Goal: Information Seeking & Learning: Learn about a topic

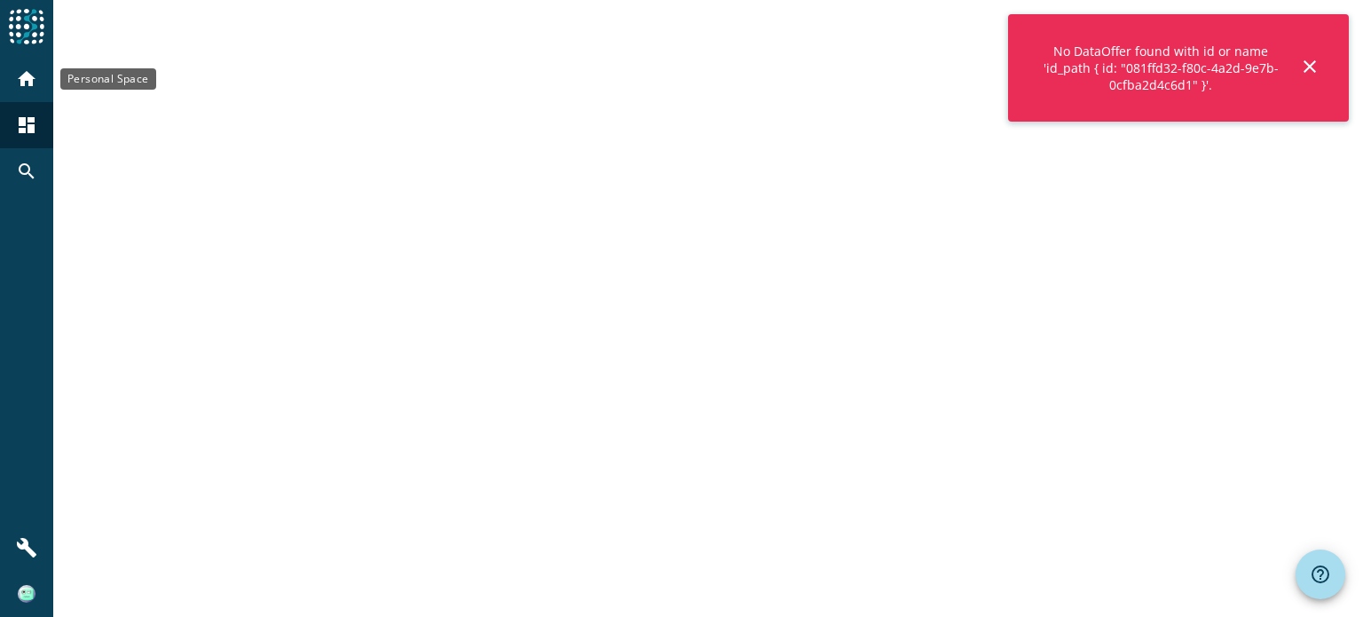
click at [17, 77] on mat-icon "home" at bounding box center [26, 78] width 21 height 21
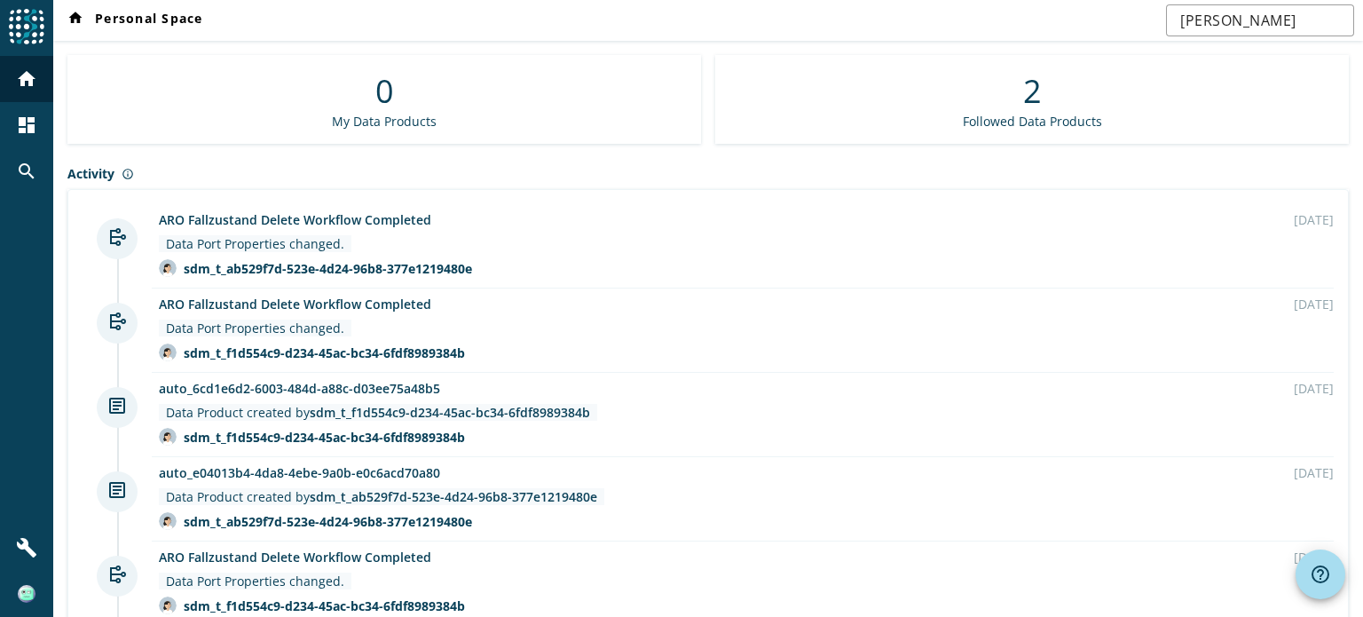
click at [1306, 65] on div "2 Followed Data Products" at bounding box center [1032, 99] width 634 height 89
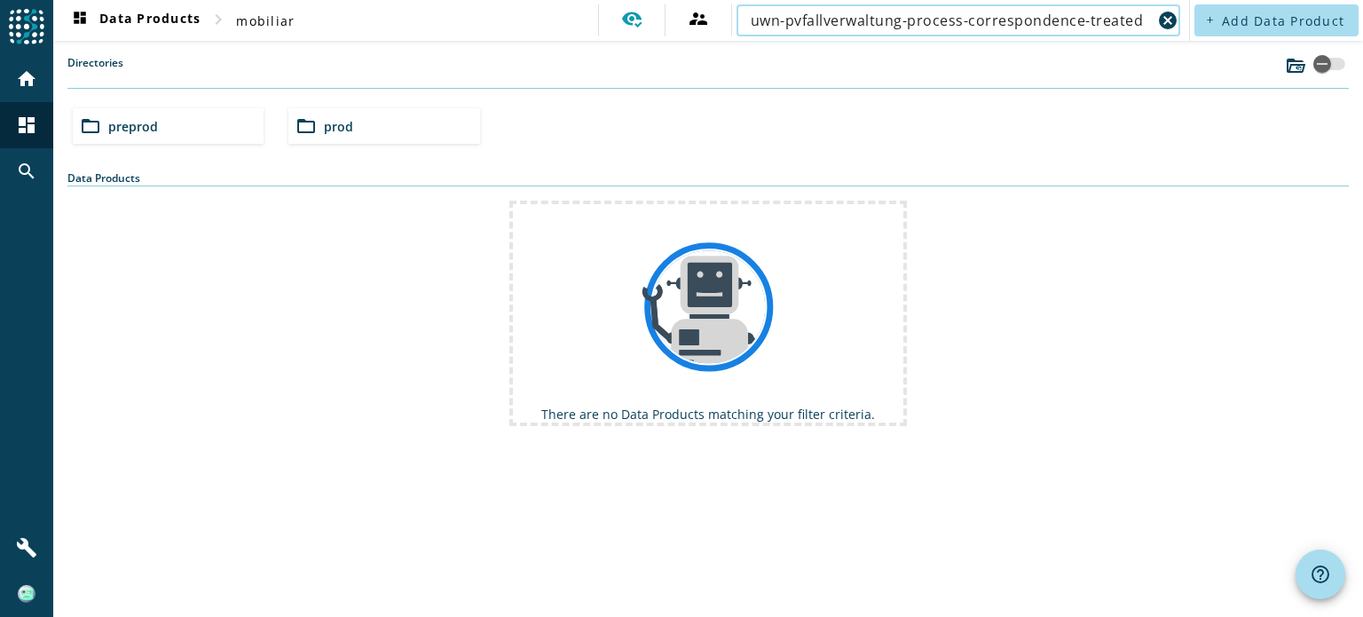
click at [195, 170] on div "Data Products" at bounding box center [708, 178] width 1282 height 16
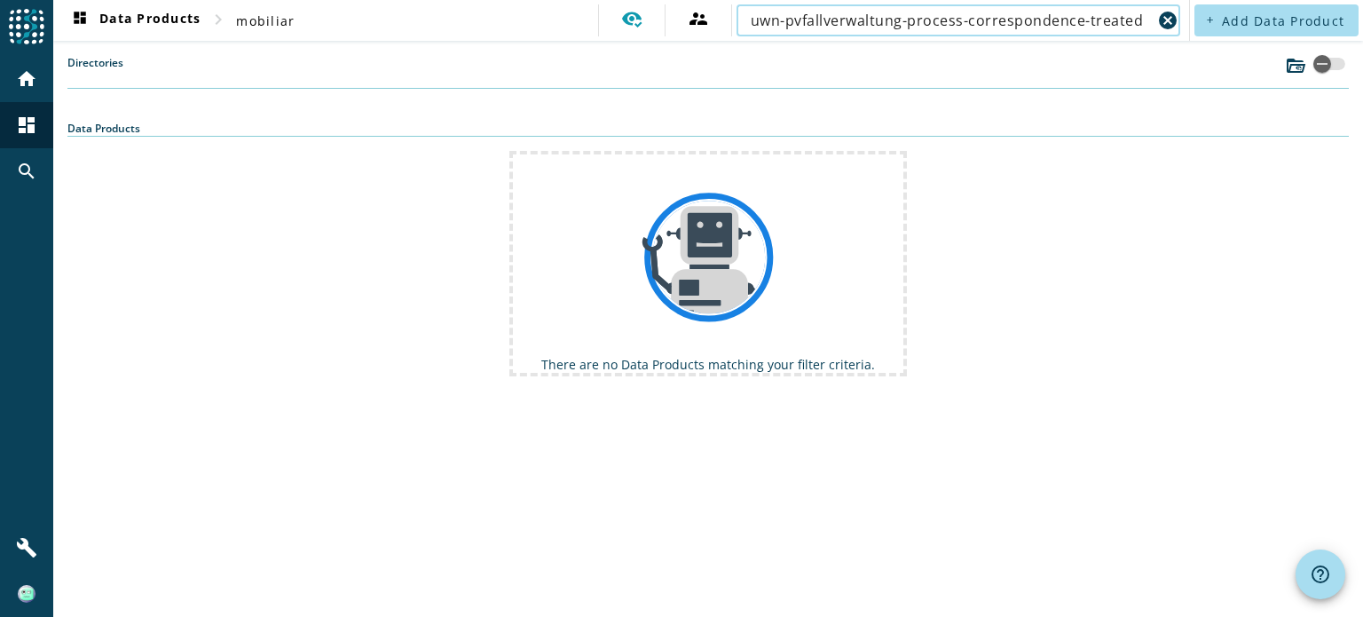
drag, startPoint x: 965, startPoint y: 20, endPoint x: 1190, endPoint y: 36, distance: 225.9
click at [1189, 36] on nav "dashboard Data Products chevron_right mobiliar supervisor_account uwn-pvfallver…" at bounding box center [621, 20] width 1136 height 41
type input "uwn-pvfallverwaltung-process"
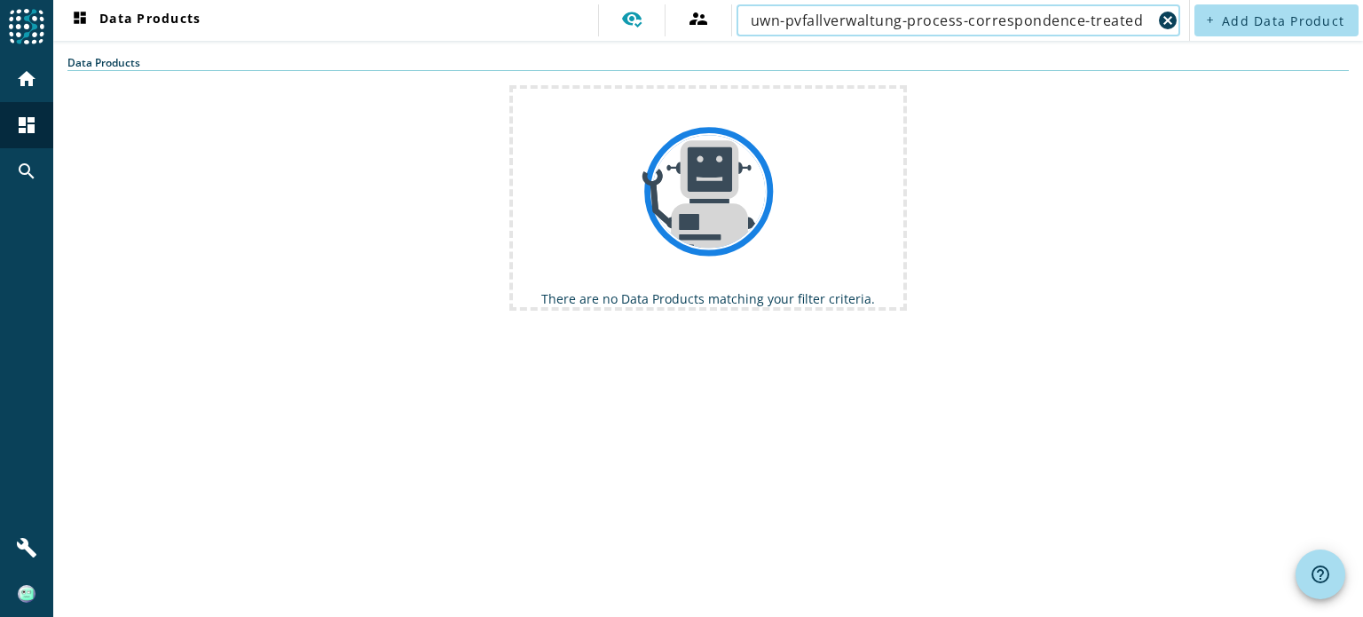
click at [1101, 18] on input "uwn-pvfallverwaltung-process-correspondence-treated" at bounding box center [951, 20] width 401 height 21
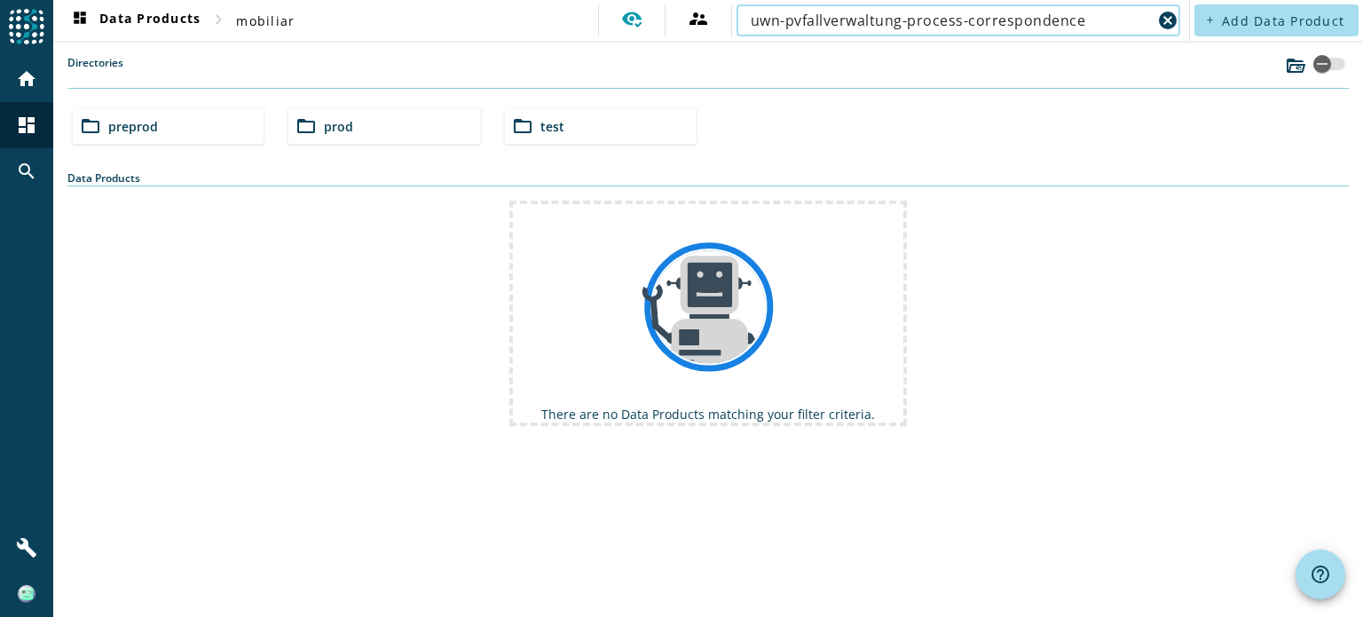
type input "uwn-pvfallverwaltung-process-correspondence"
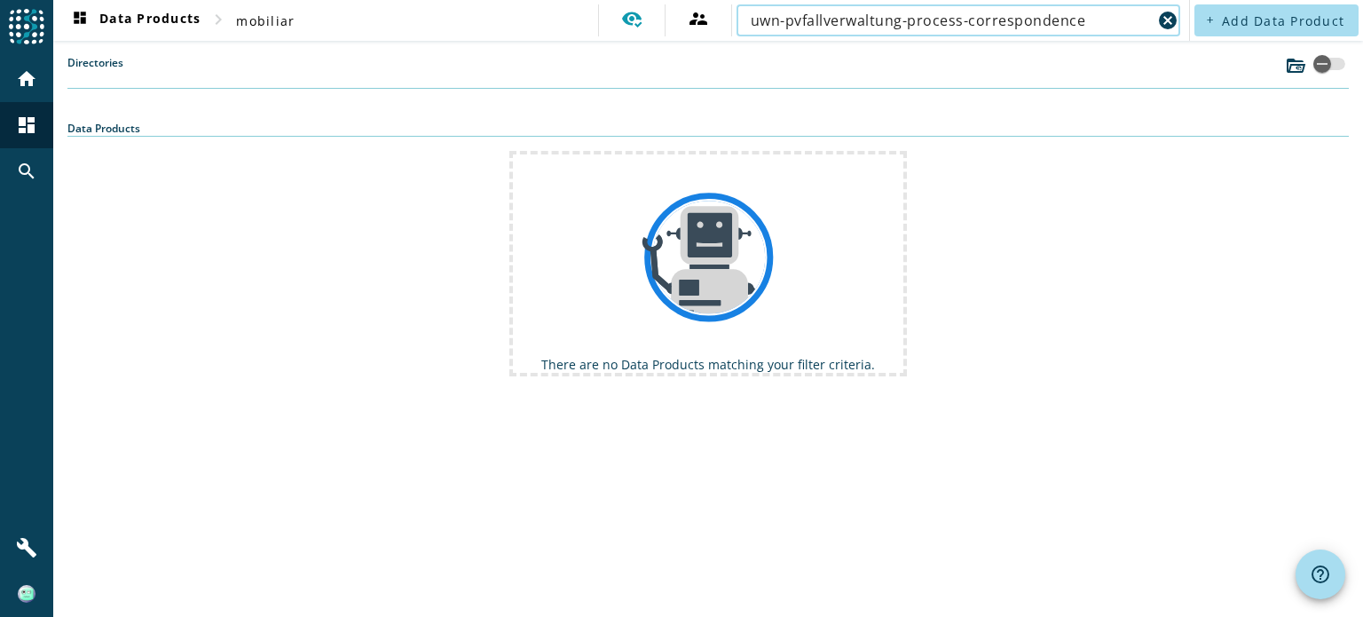
click at [817, 22] on input "uwn-pvfallverwaltung-process-correspondence" at bounding box center [951, 20] width 401 height 21
paste input "-treated"
type input "uwn-pvfallverwaltung-process-correspondence-treated"
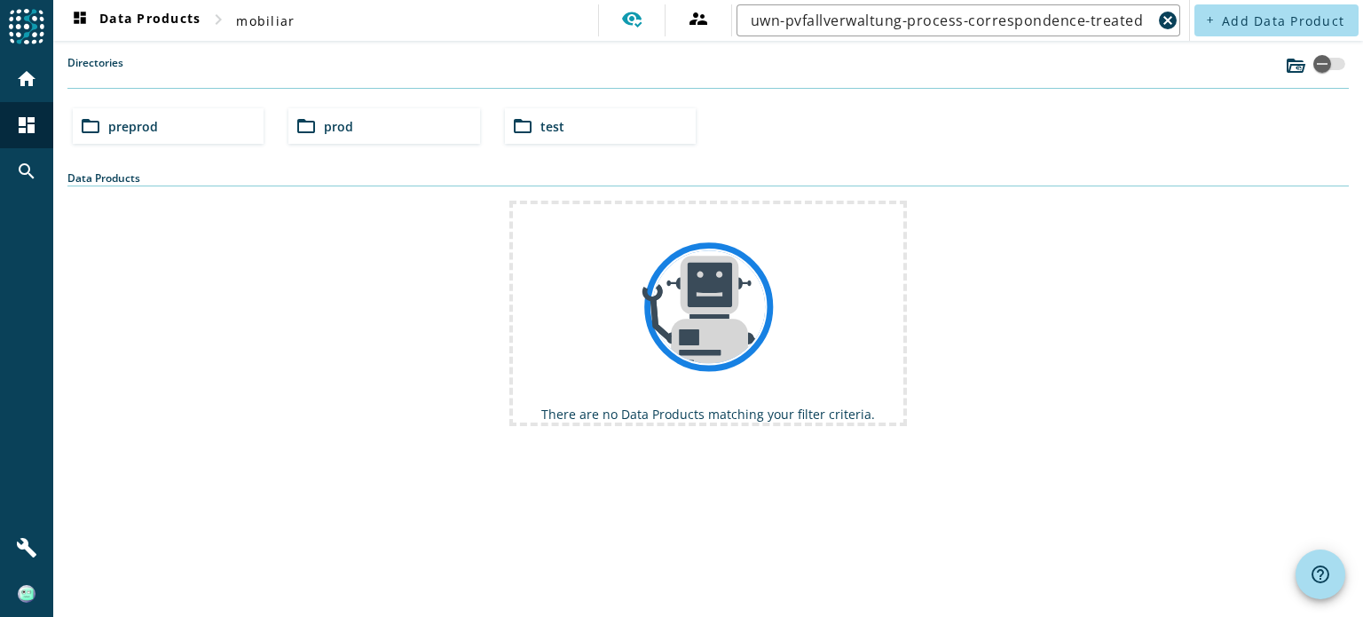
click at [205, 109] on div "folder_open preprod" at bounding box center [168, 126] width 191 height 36
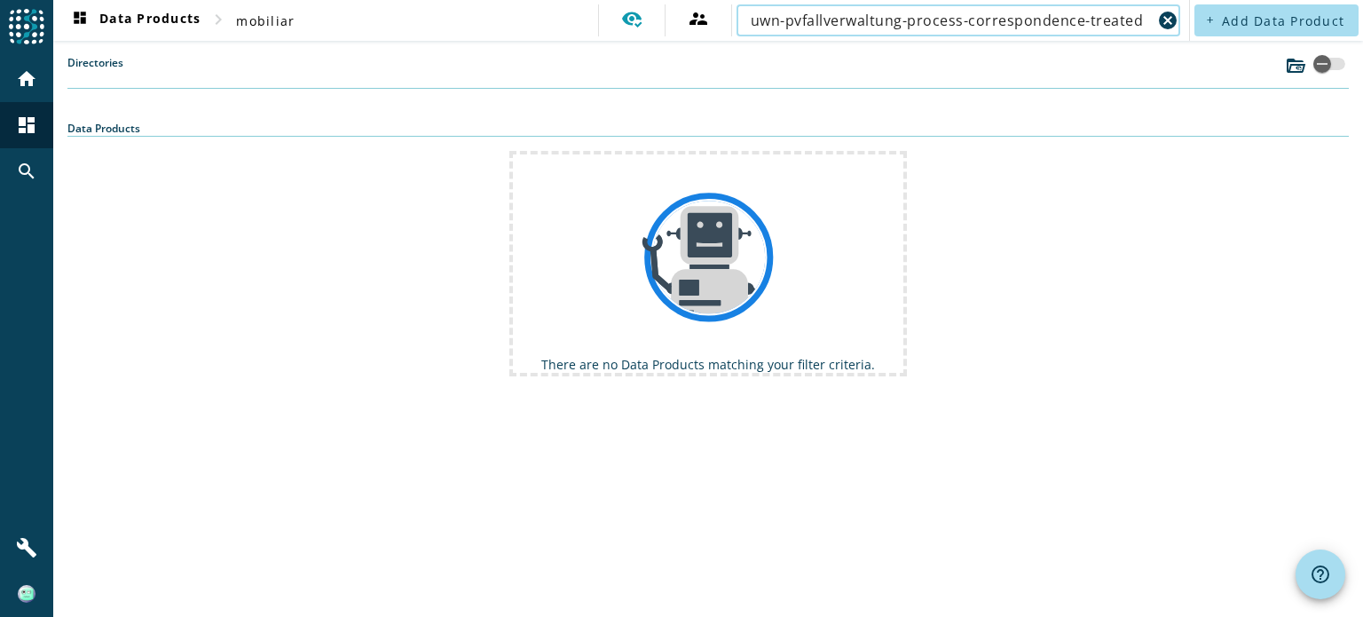
drag, startPoint x: 903, startPoint y: 20, endPoint x: 1214, endPoint y: -19, distance: 314.0
click at [1214, 0] on html "menu Agoora home dashboard search build dashboard Data Products chevron_right m…" at bounding box center [681, 308] width 1363 height 617
type input "uwn-pvfallverwaltung"
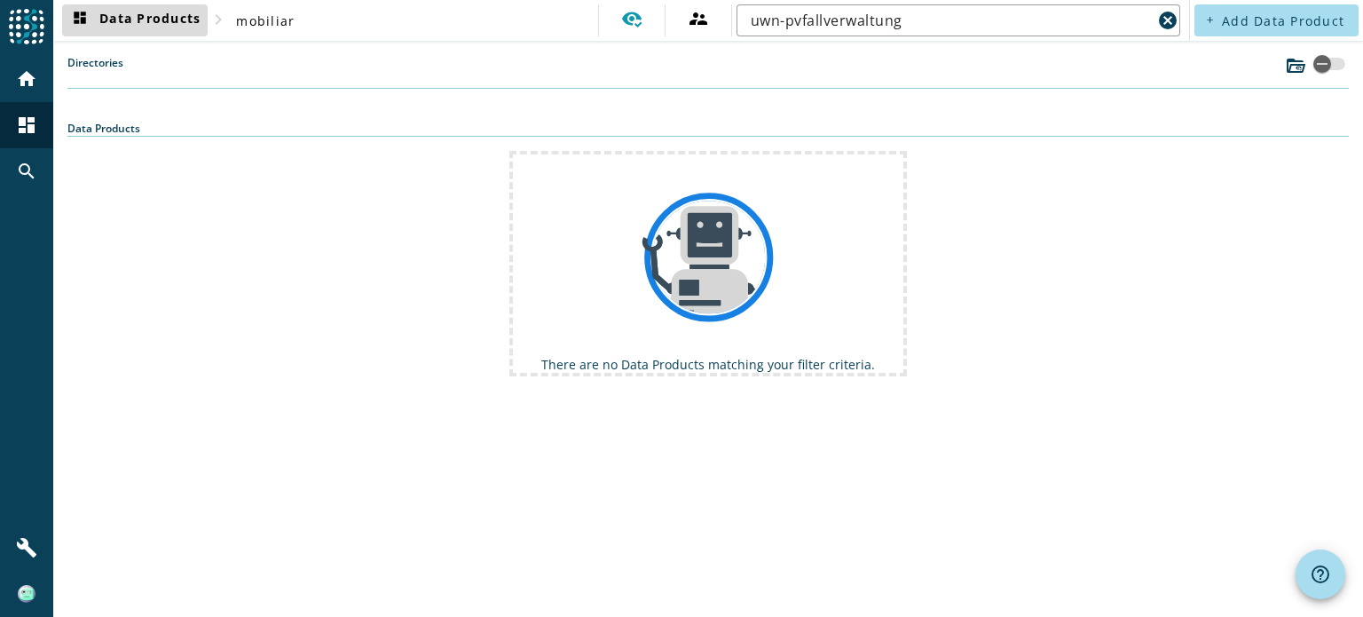
click at [170, 19] on span "dashboard Data Products" at bounding box center [134, 20] width 131 height 21
click at [925, 21] on input "uwn-pvfallverwaltung" at bounding box center [951, 20] width 401 height 21
click at [36, 76] on mat-icon "home" at bounding box center [26, 78] width 21 height 21
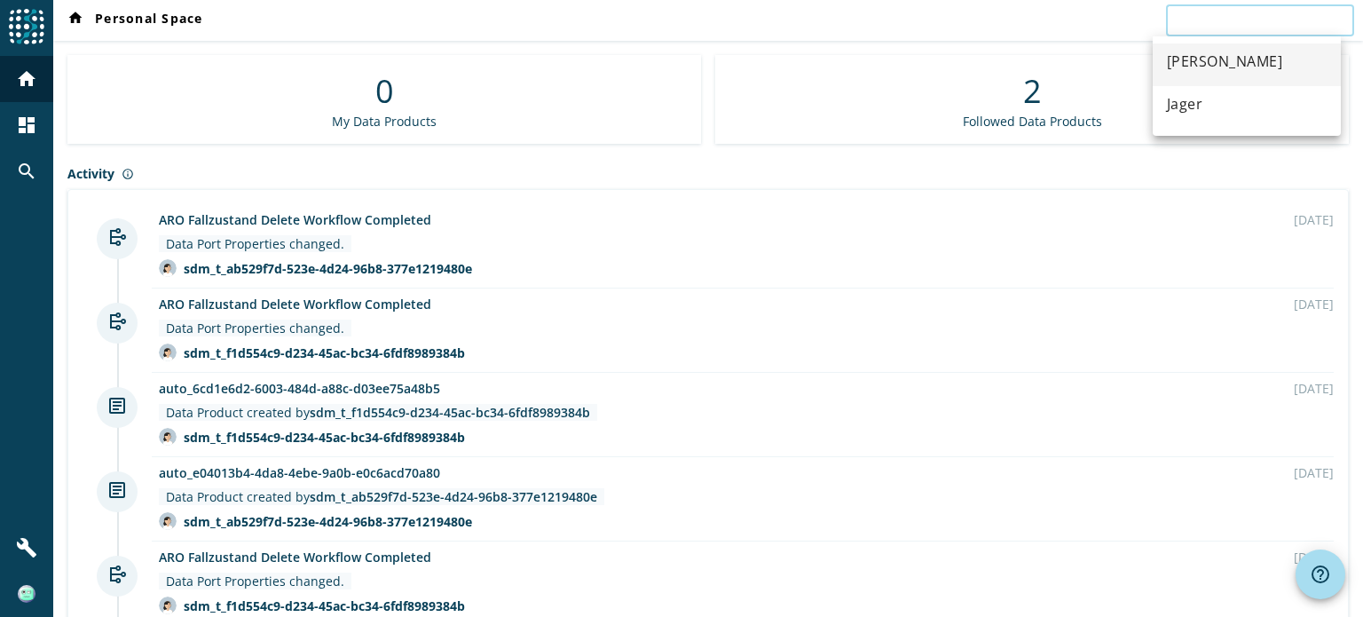
click at [1199, 20] on input "text" at bounding box center [1260, 20] width 160 height 21
paste input "uwn-pvfallverwaltung-process-correspondence-treated"
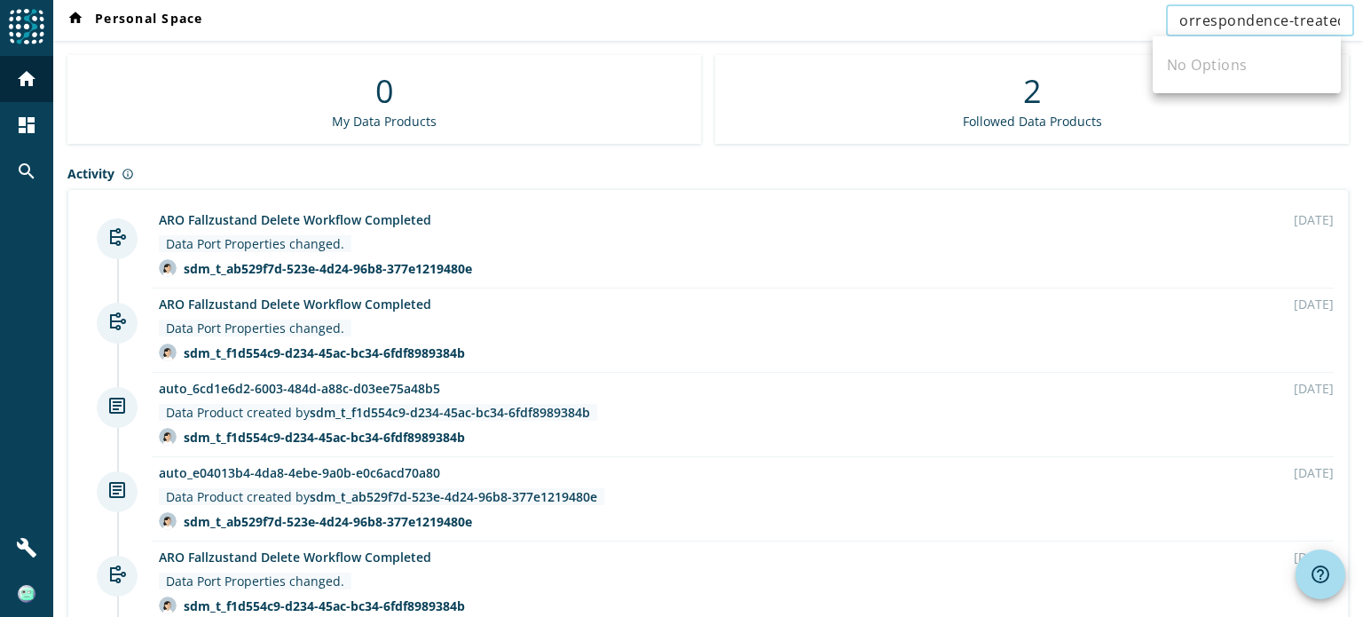
type input "uwn-pvfallverwaltung-process-correspondence-treated"
click at [21, 176] on mat-icon "search" at bounding box center [26, 171] width 21 height 21
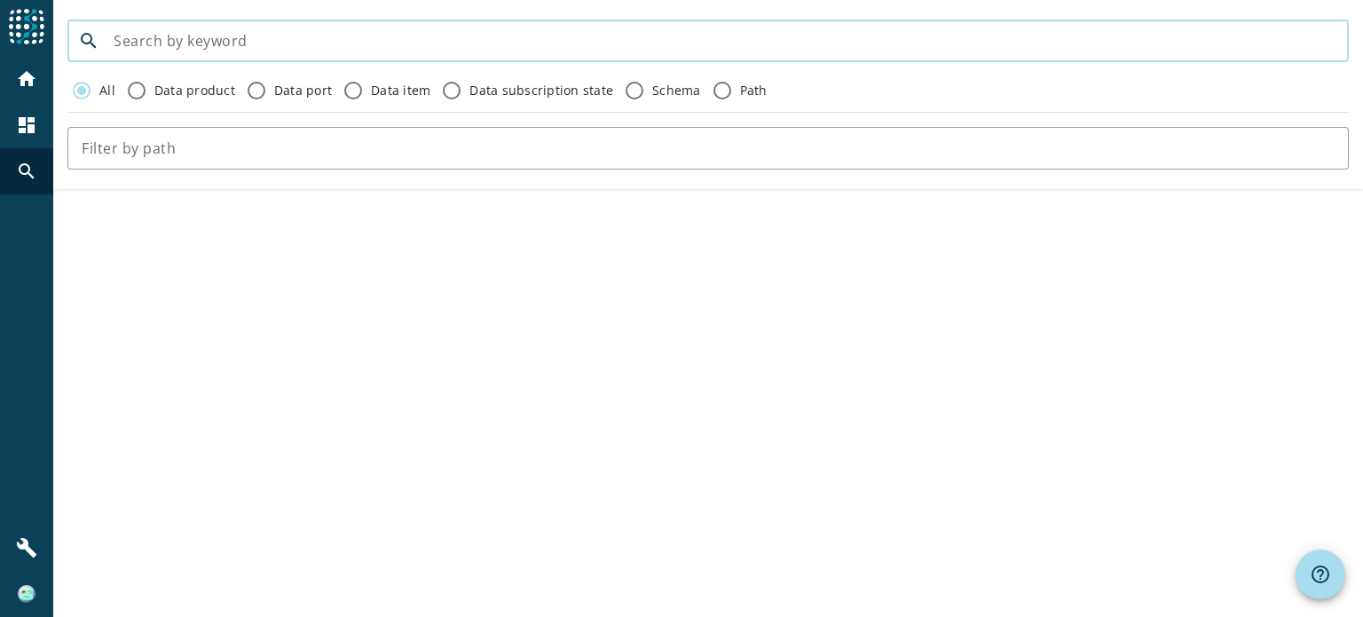
click at [225, 35] on input at bounding box center [724, 40] width 1221 height 21
paste input "uwn-pvfallverwaltung-process-correspondence-treated"
drag, startPoint x: 268, startPoint y: 40, endPoint x: 1192, endPoint y: -8, distance: 925.2
click at [1192, 0] on html "menu Agoora home dashboard search build search uwn-pvfallverwaltung-process-cor…" at bounding box center [681, 308] width 1363 height 617
type input "uwn-pvfallverwaltung"
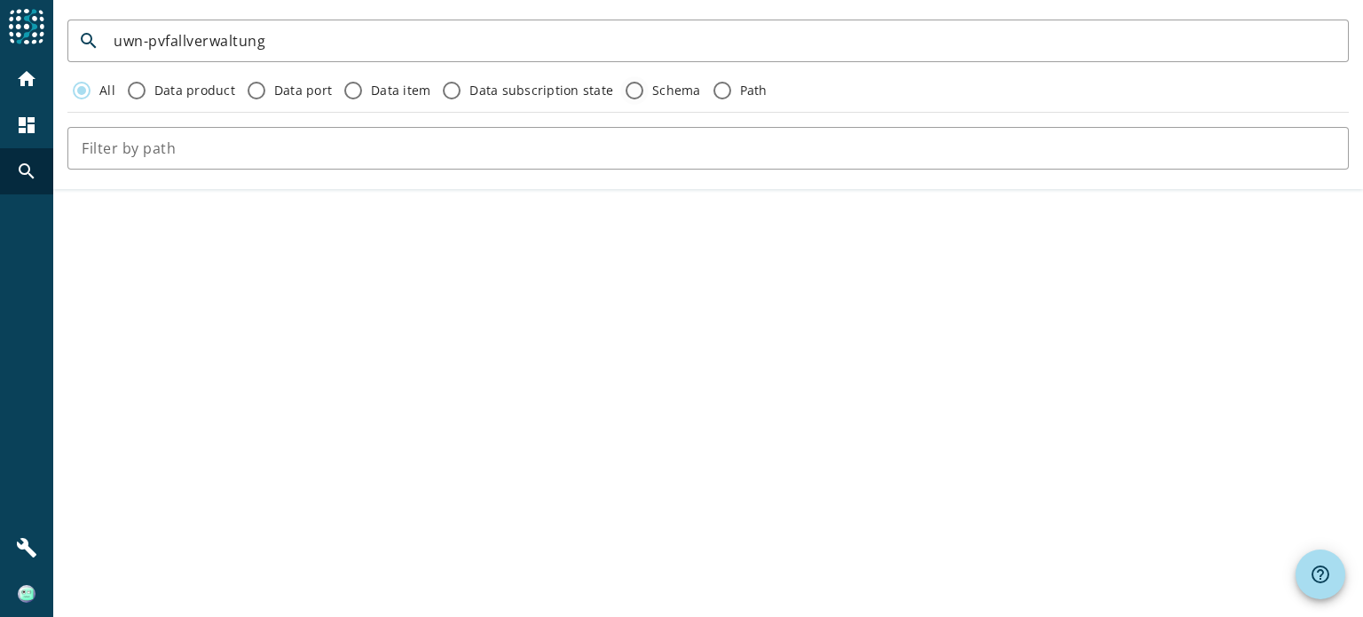
click at [685, 91] on label "Schema" at bounding box center [675, 91] width 52 height 18
click at [649, 91] on input "Schema" at bounding box center [634, 90] width 28 height 28
radio input "true"
click at [212, 43] on input "uwn-pvfallverwaltung" at bounding box center [724, 40] width 1221 height 21
click at [94, 88] on input "All" at bounding box center [81, 90] width 28 height 28
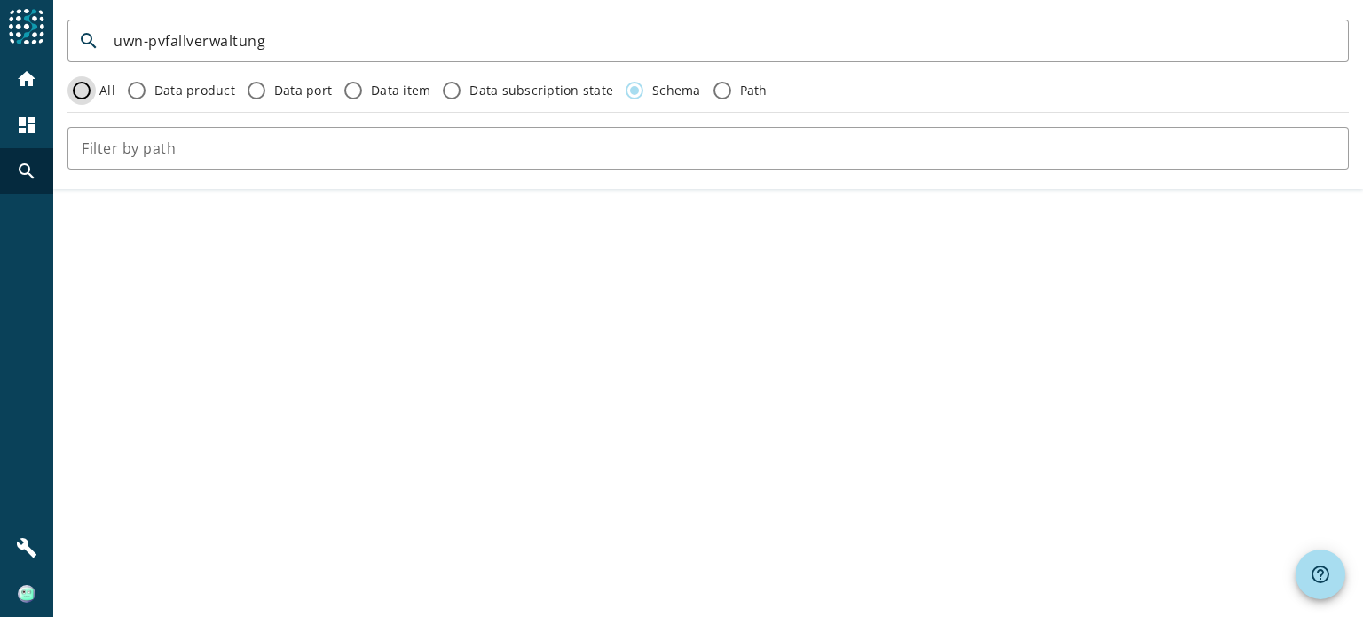
radio input "true"
click at [25, 41] on img at bounding box center [27, 27] width 36 height 36
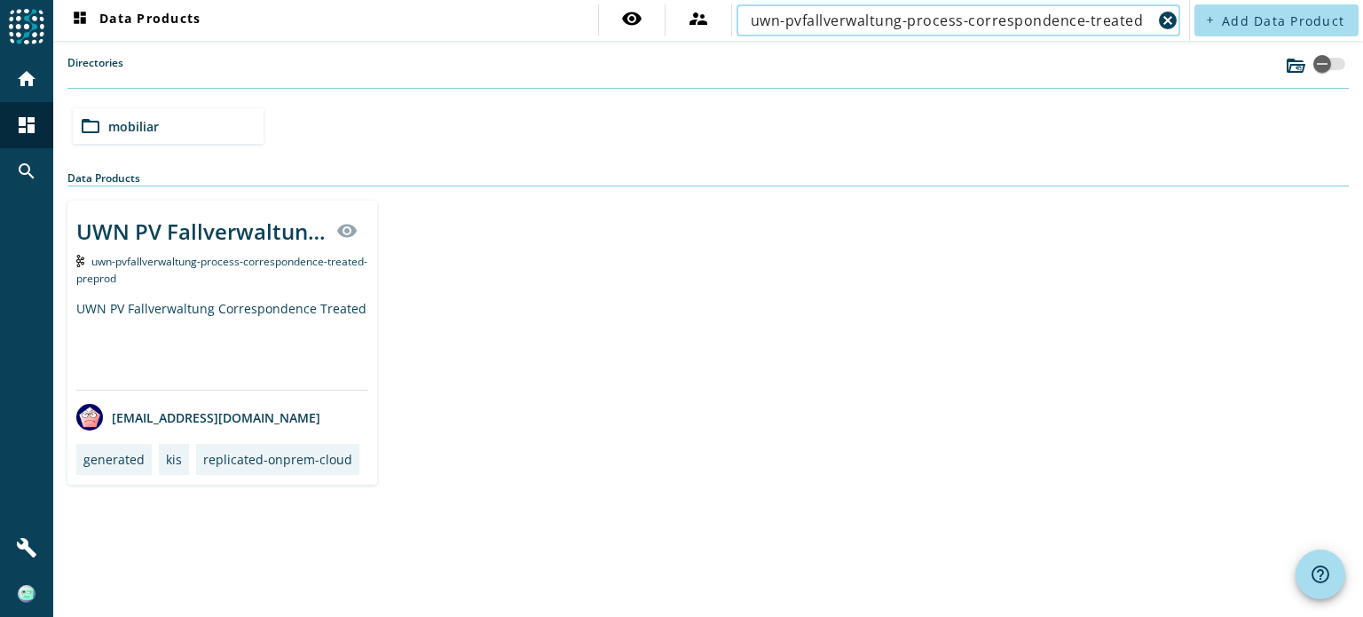
type input "uwn-pvfallverwaltung-process-correspondence-treated"
click at [312, 320] on div "UWN PV Fallverwaltung Correspondence Treated" at bounding box center [222, 345] width 292 height 90
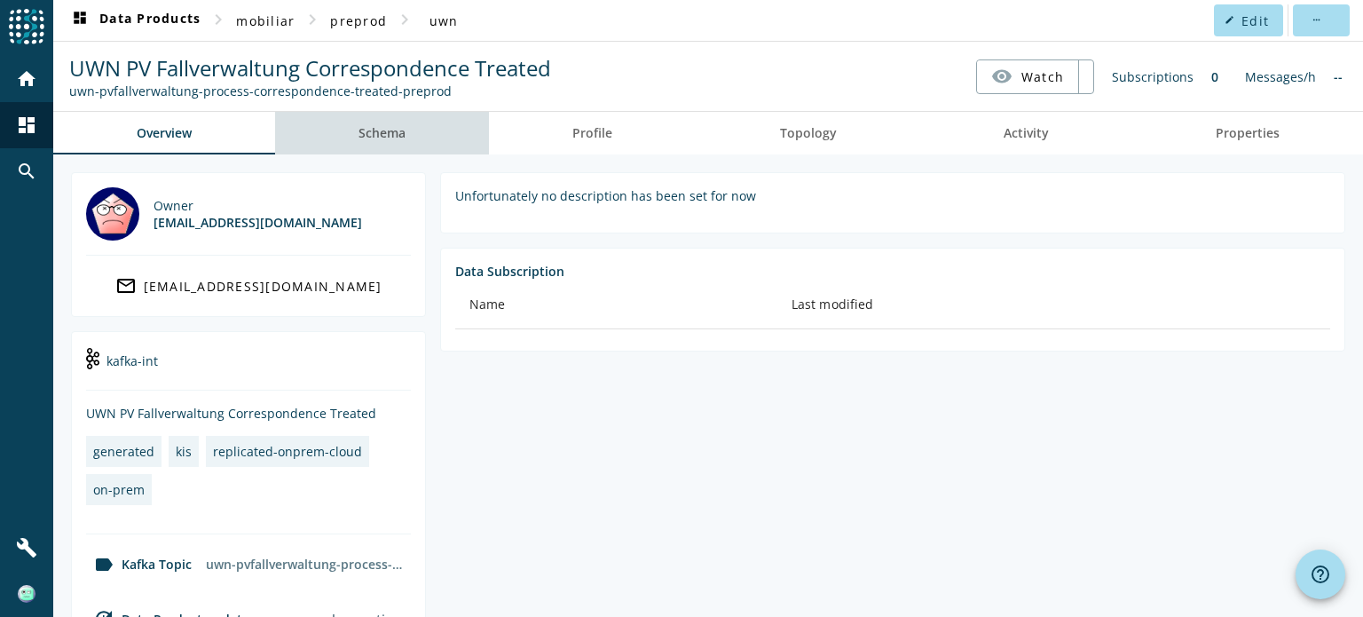
click at [387, 135] on span "Schema" at bounding box center [382, 133] width 47 height 12
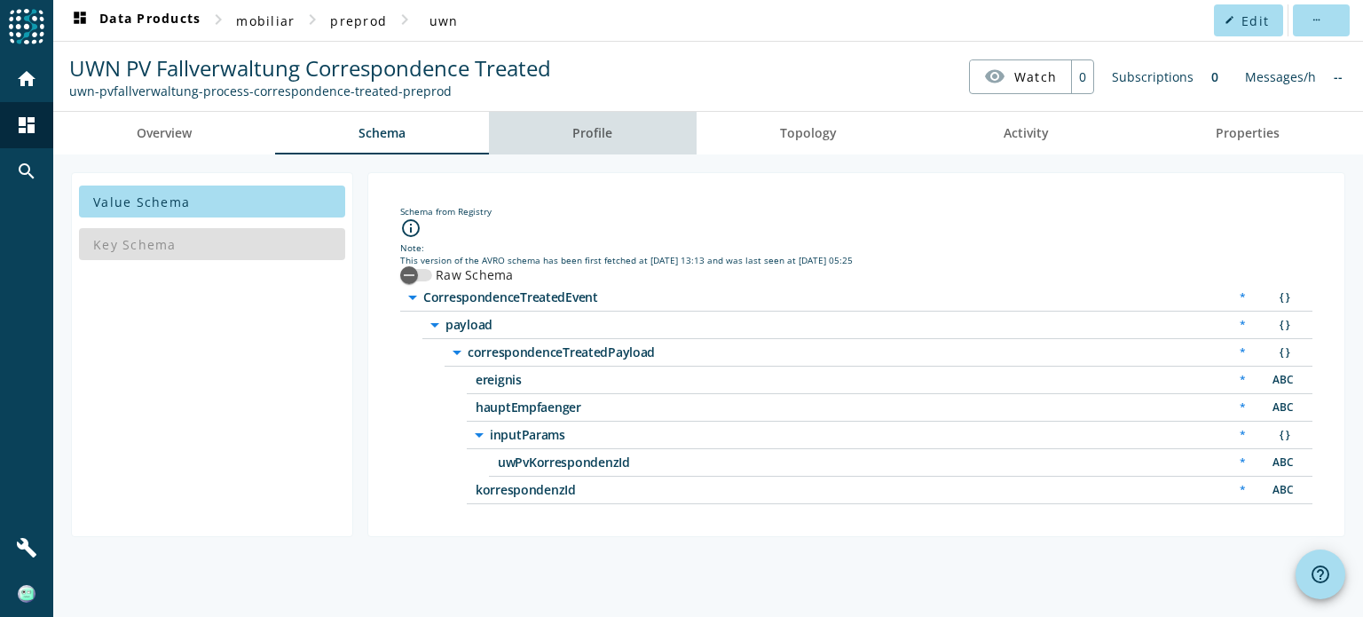
click at [620, 128] on link "Profile" at bounding box center [592, 133] width 207 height 43
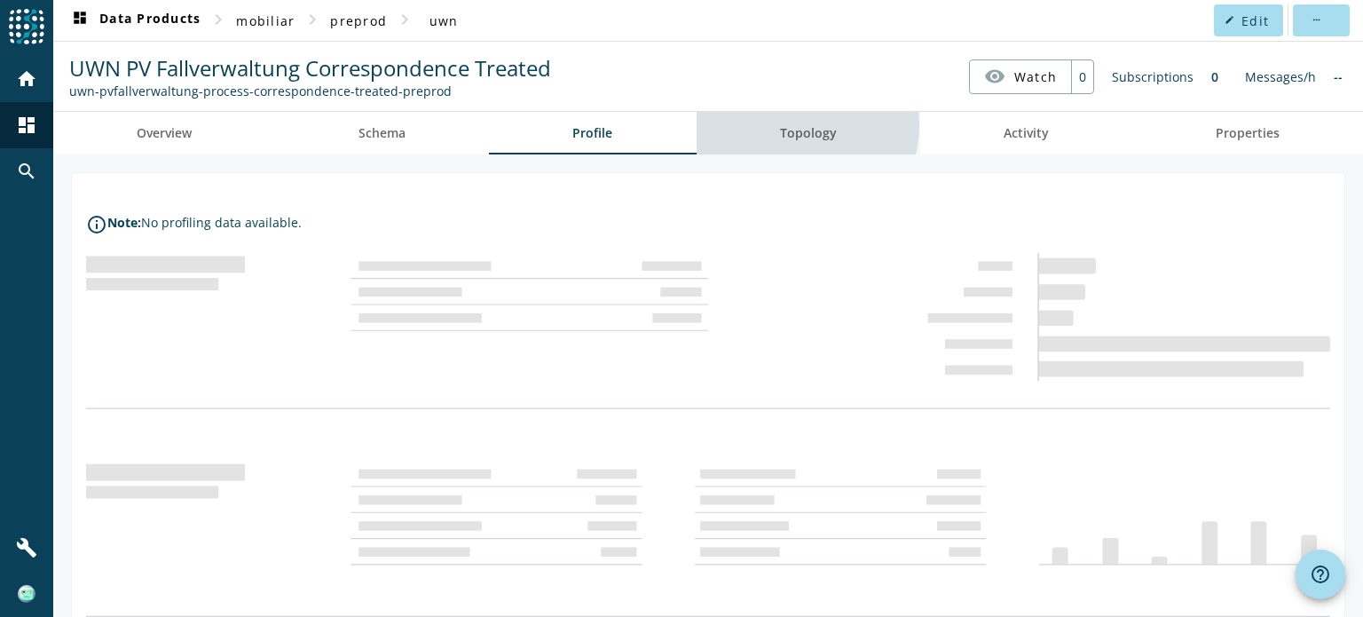
click at [794, 127] on span "Topology" at bounding box center [808, 133] width 57 height 12
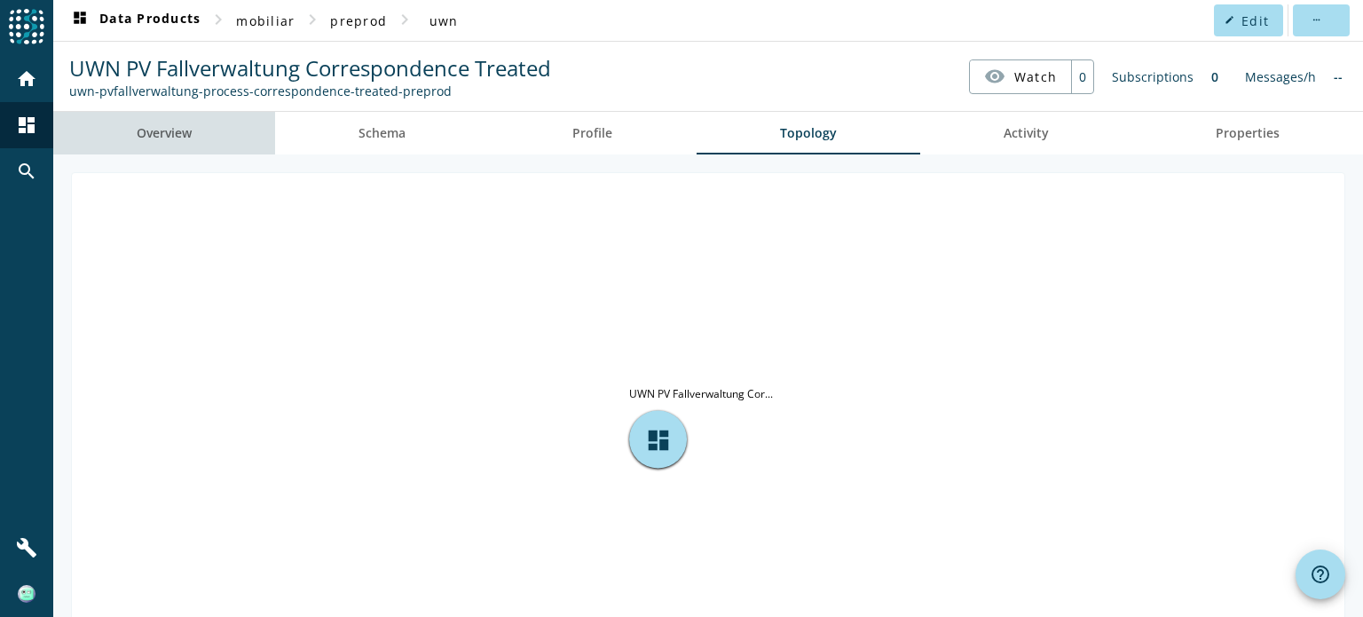
click at [178, 137] on span "Overview" at bounding box center [164, 133] width 55 height 12
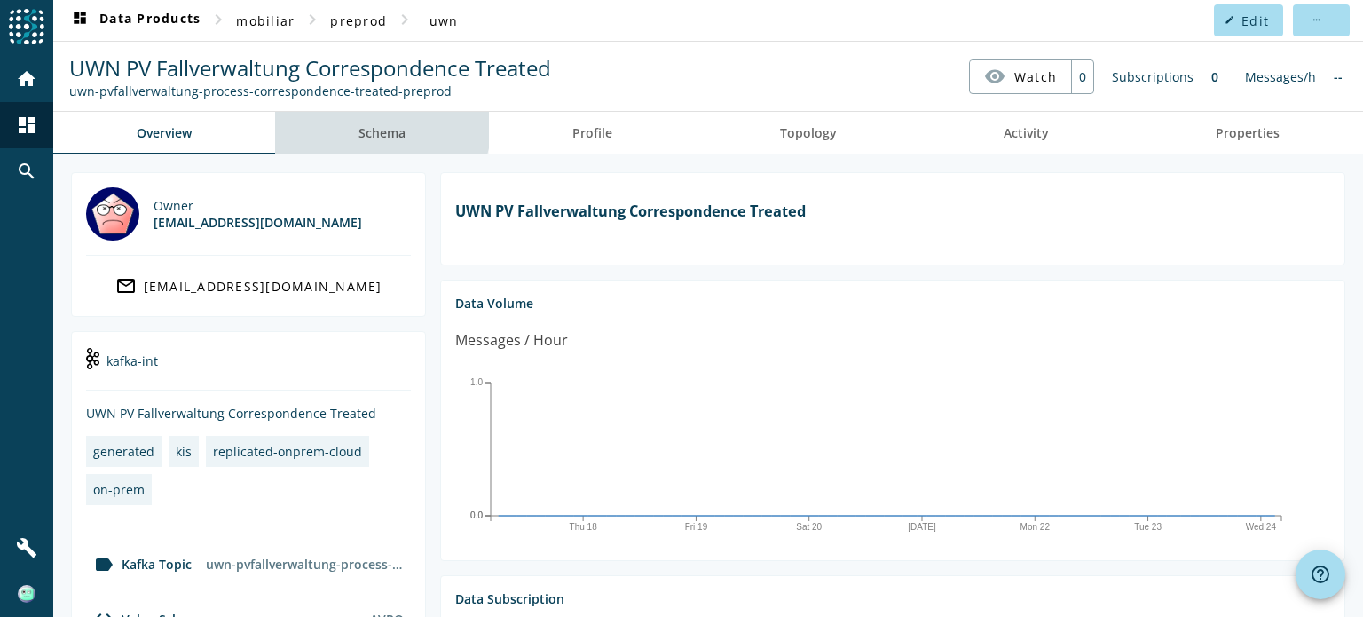
click at [380, 127] on span "Schema" at bounding box center [382, 133] width 47 height 12
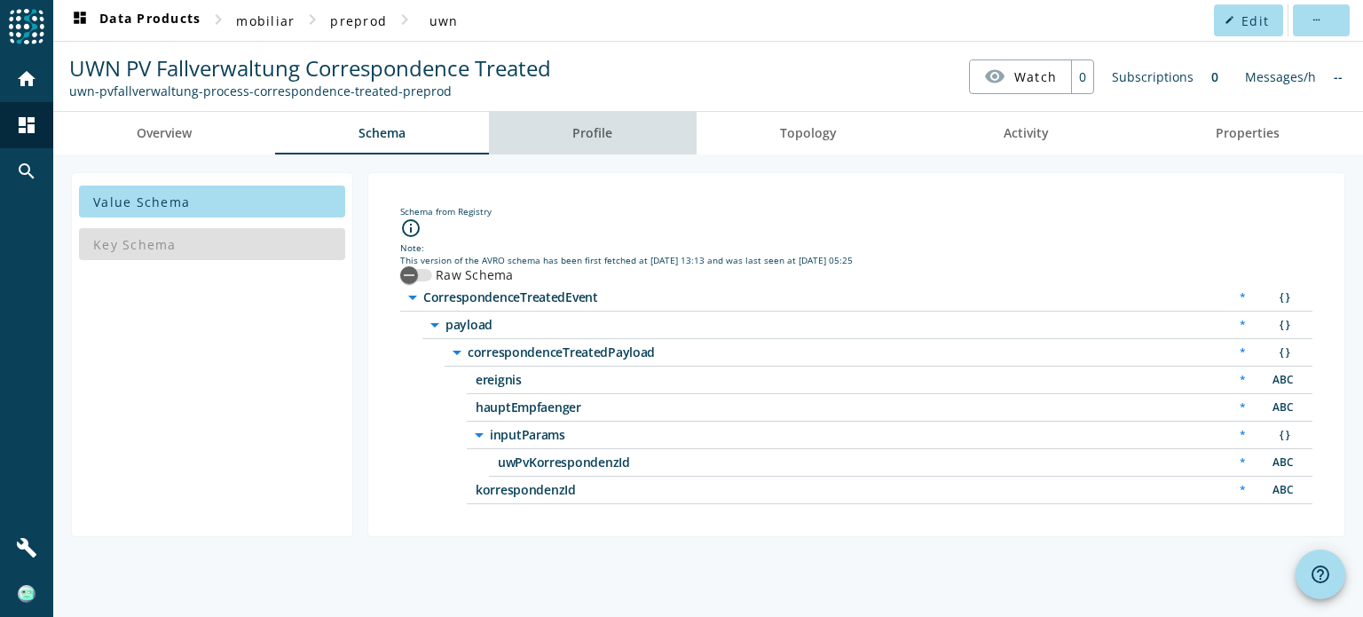
click at [576, 135] on span "Profile" at bounding box center [592, 133] width 40 height 12
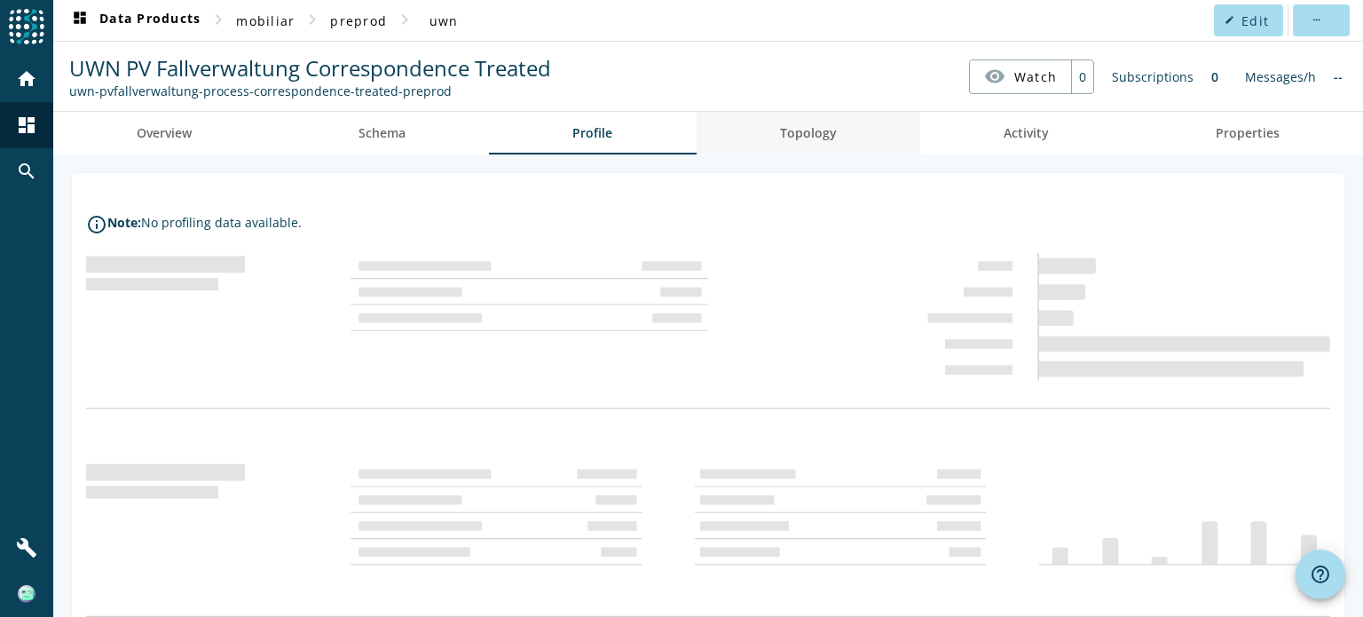
click at [815, 136] on span "Topology" at bounding box center [808, 133] width 57 height 12
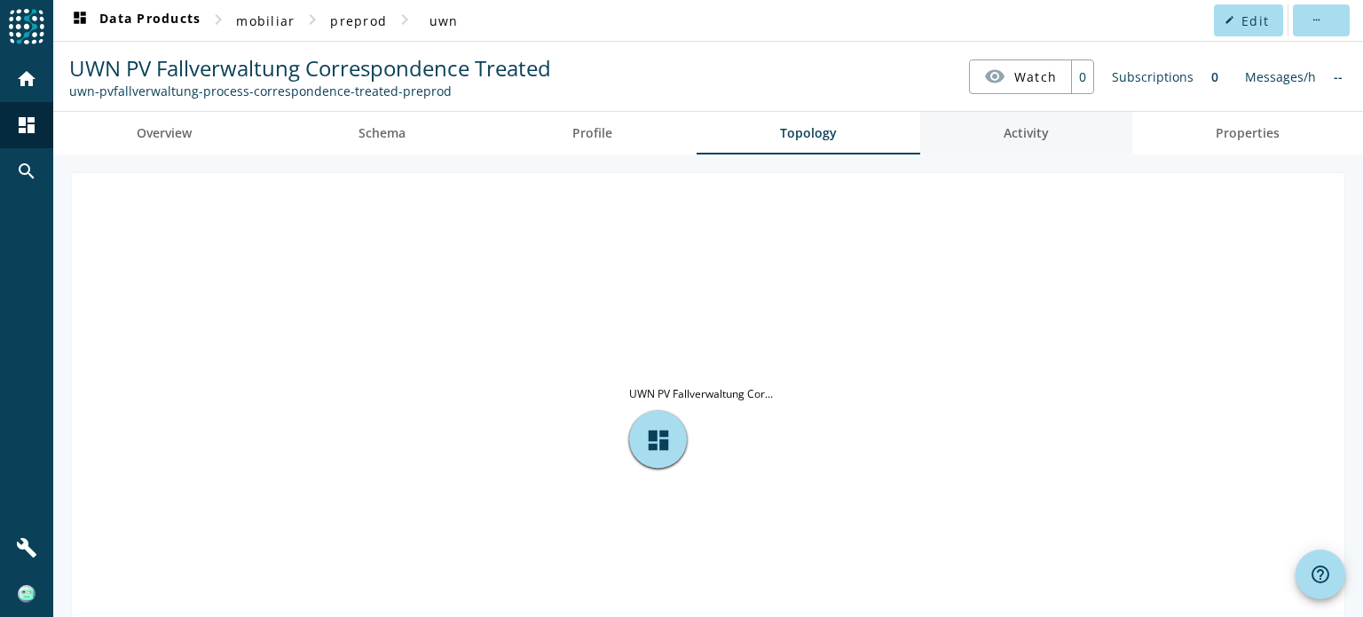
click at [1037, 127] on span "Activity" at bounding box center [1026, 133] width 45 height 12
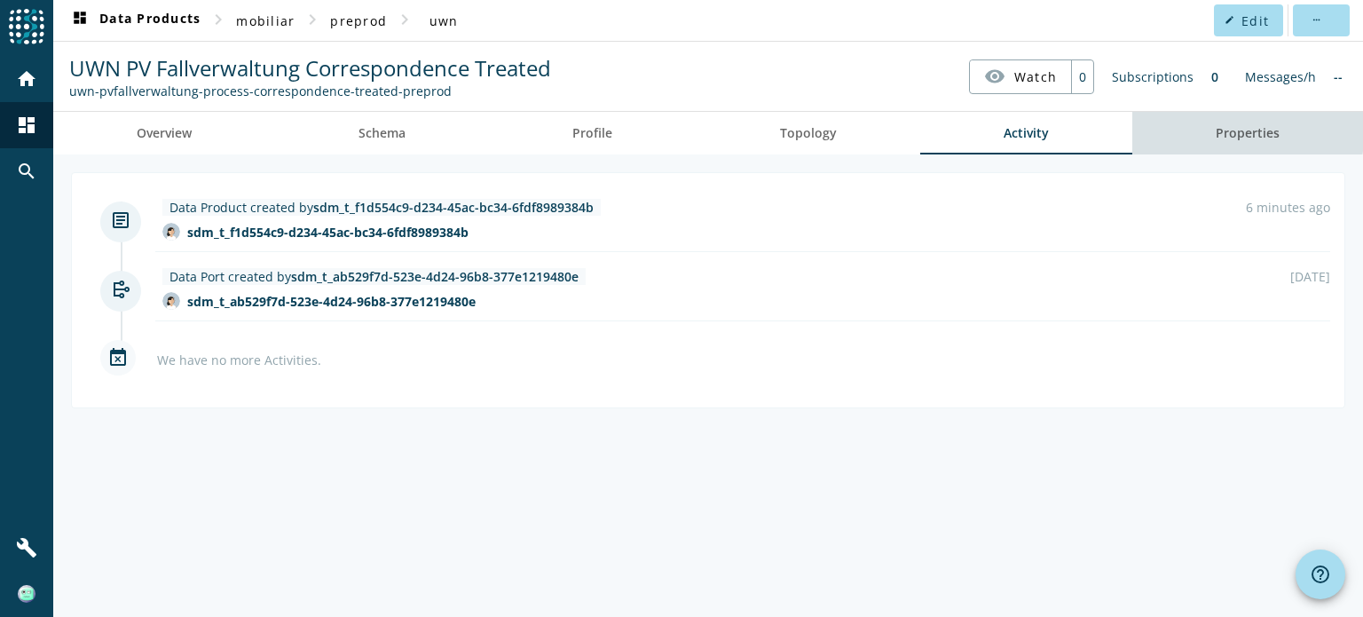
click at [1205, 128] on link "Properties" at bounding box center [1248, 133] width 231 height 43
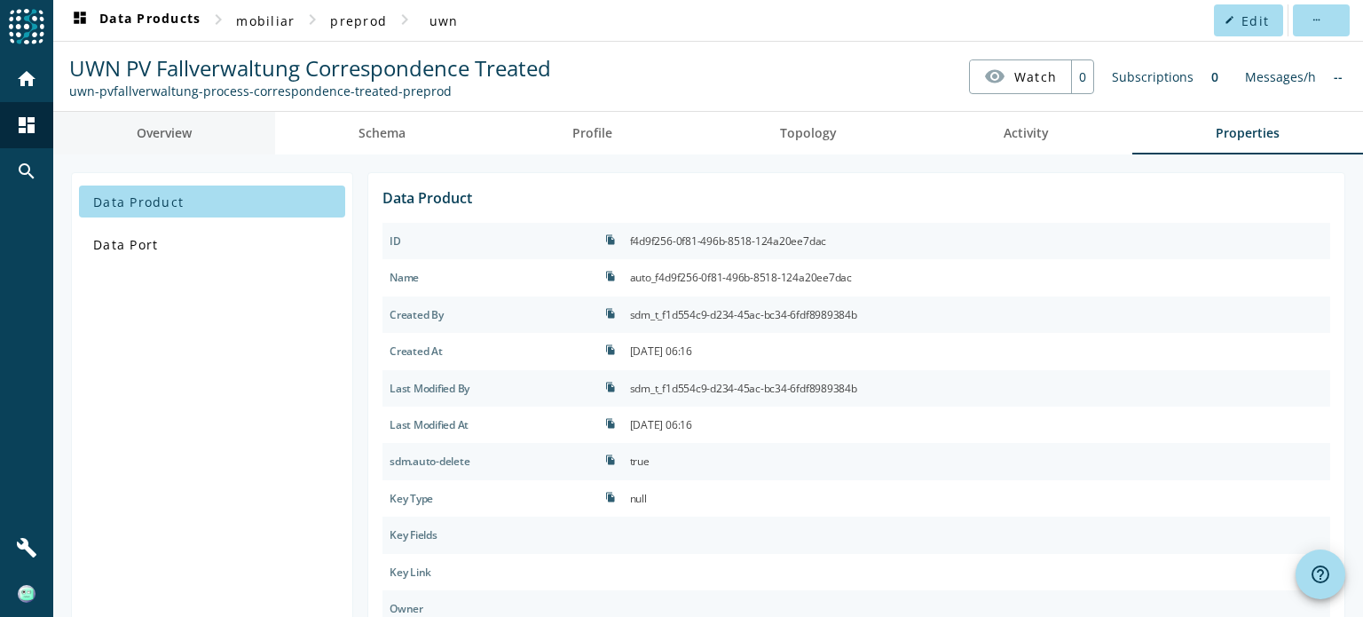
click at [199, 131] on link "Overview" at bounding box center [164, 133] width 222 height 43
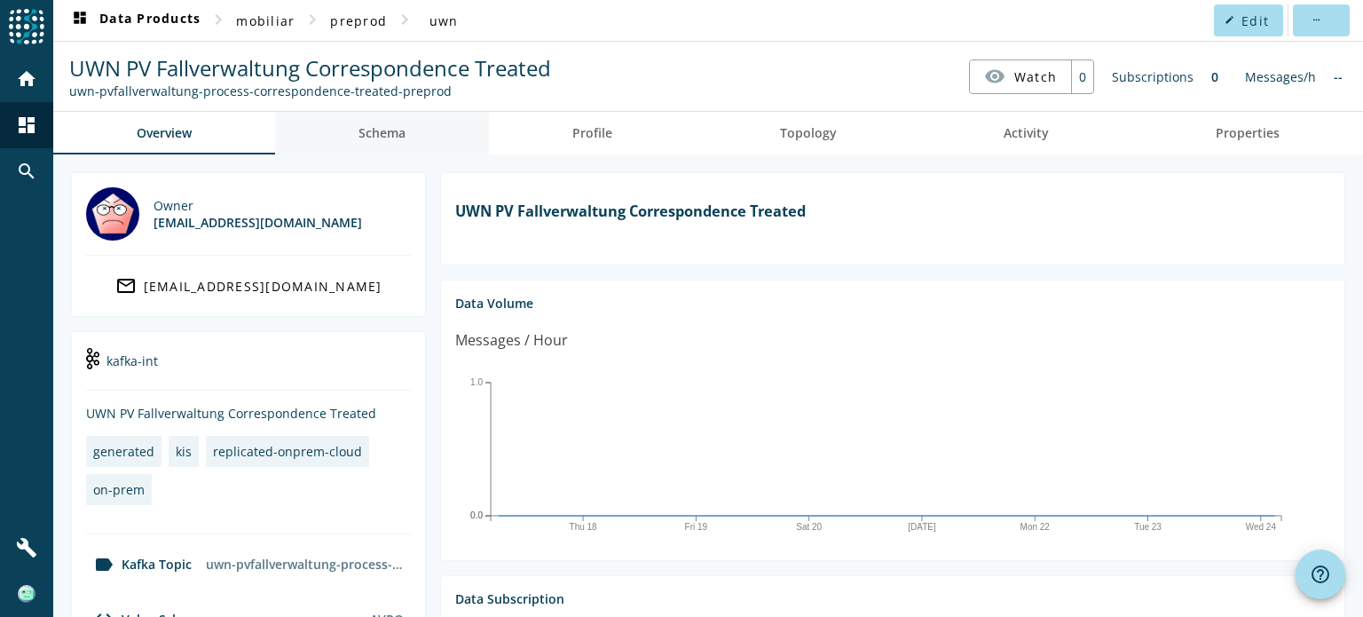
click at [376, 127] on span "Schema" at bounding box center [382, 133] width 47 height 12
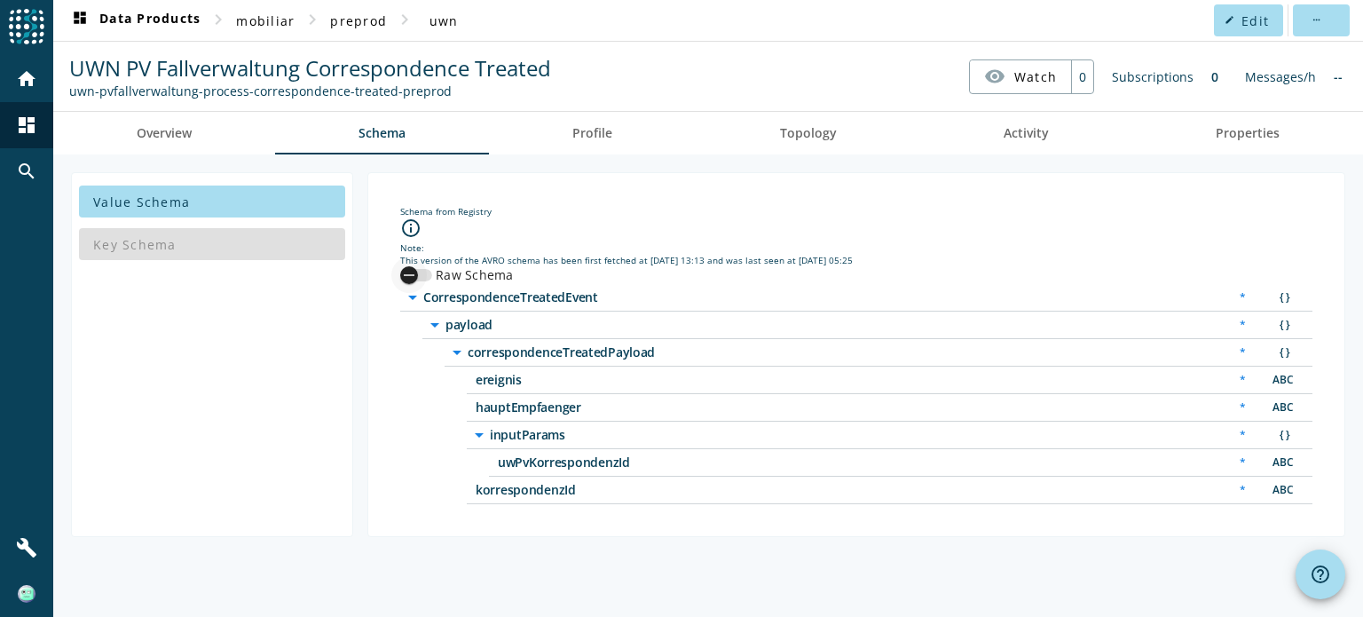
click at [416, 282] on div "button" at bounding box center [409, 275] width 18 height 18
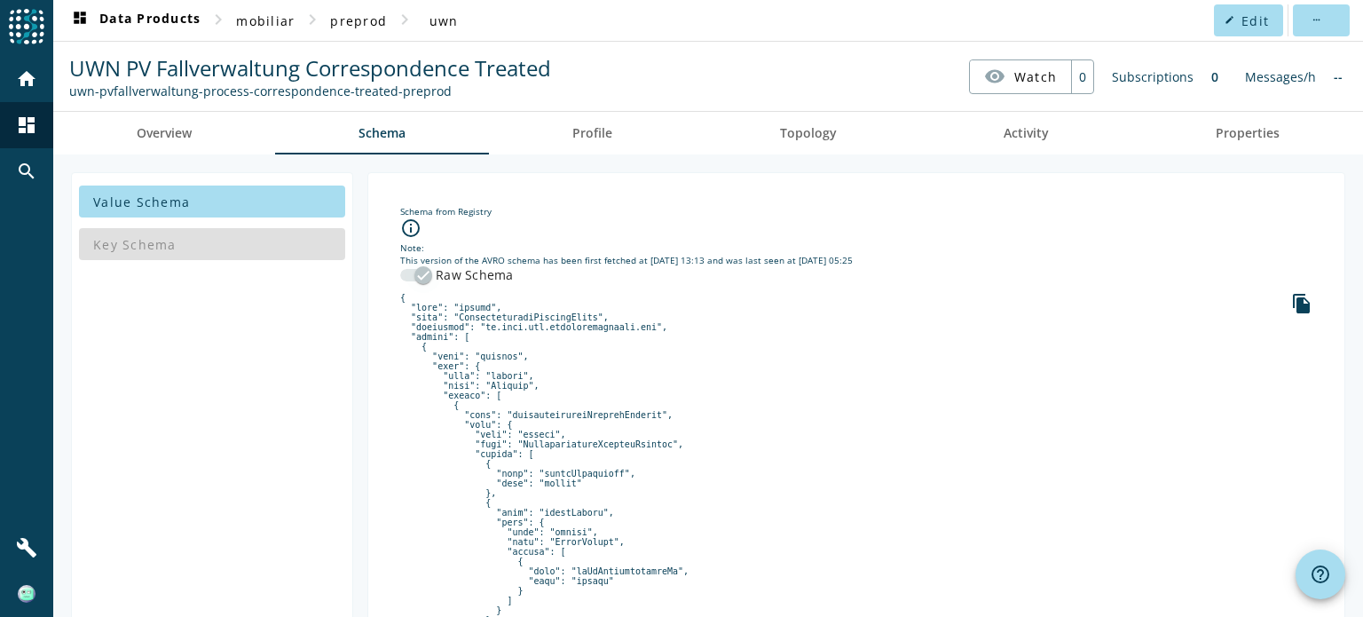
click at [416, 282] on div "button" at bounding box center [423, 275] width 18 height 18
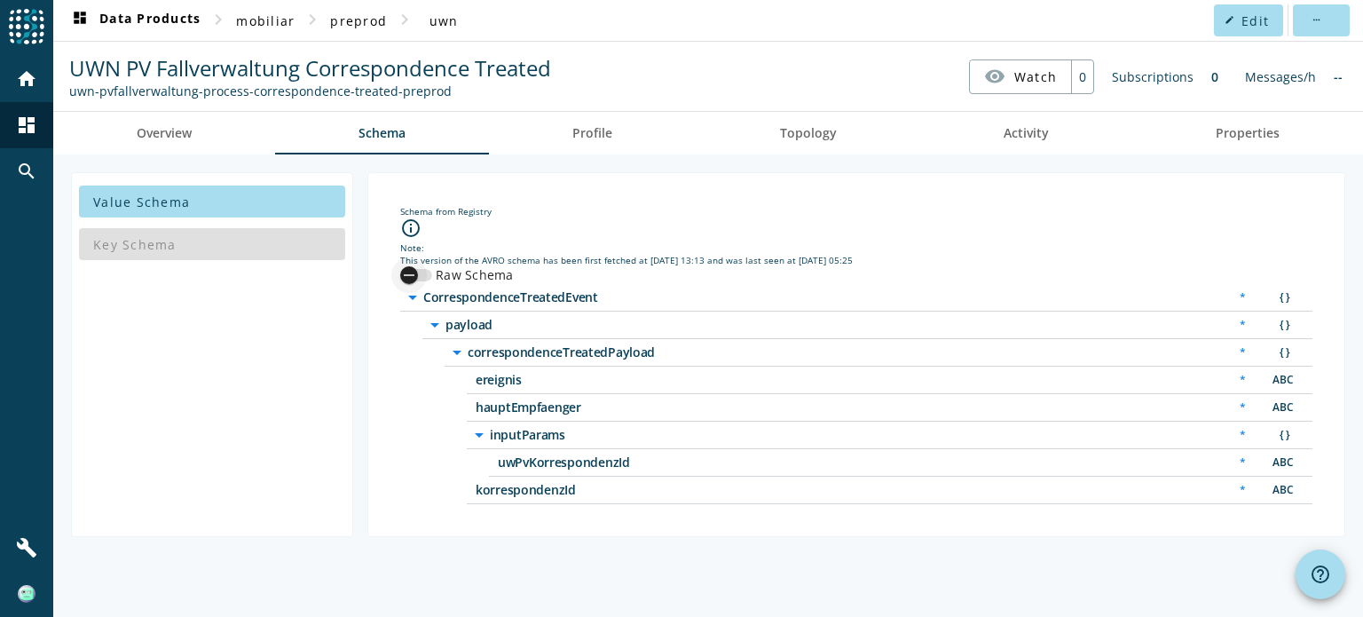
click at [416, 282] on div "button" at bounding box center [409, 275] width 18 height 18
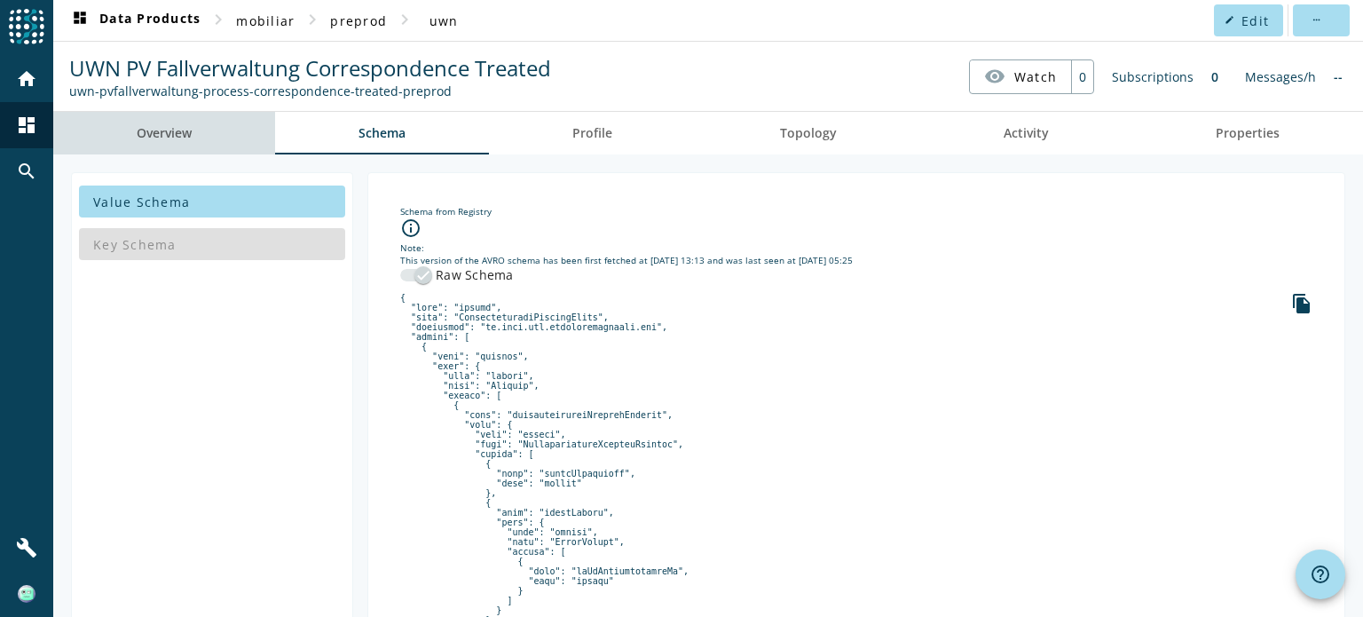
click at [173, 130] on span "Overview" at bounding box center [164, 133] width 55 height 12
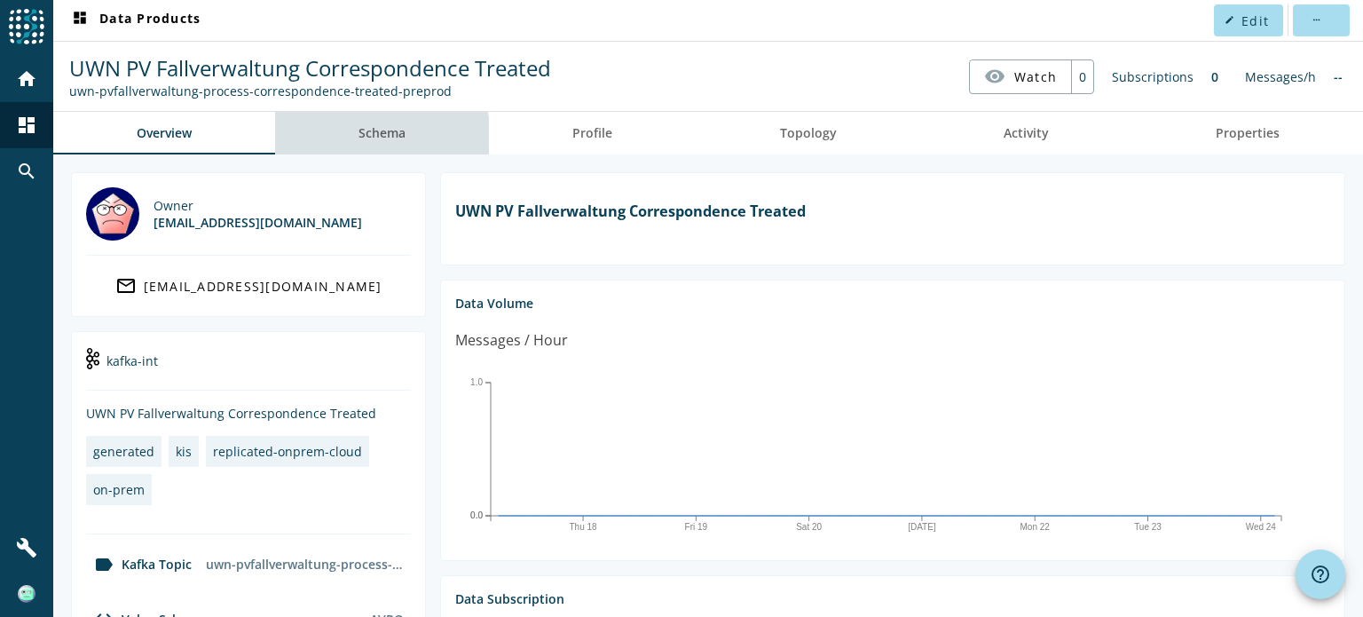
click at [378, 138] on span "Schema" at bounding box center [382, 133] width 47 height 12
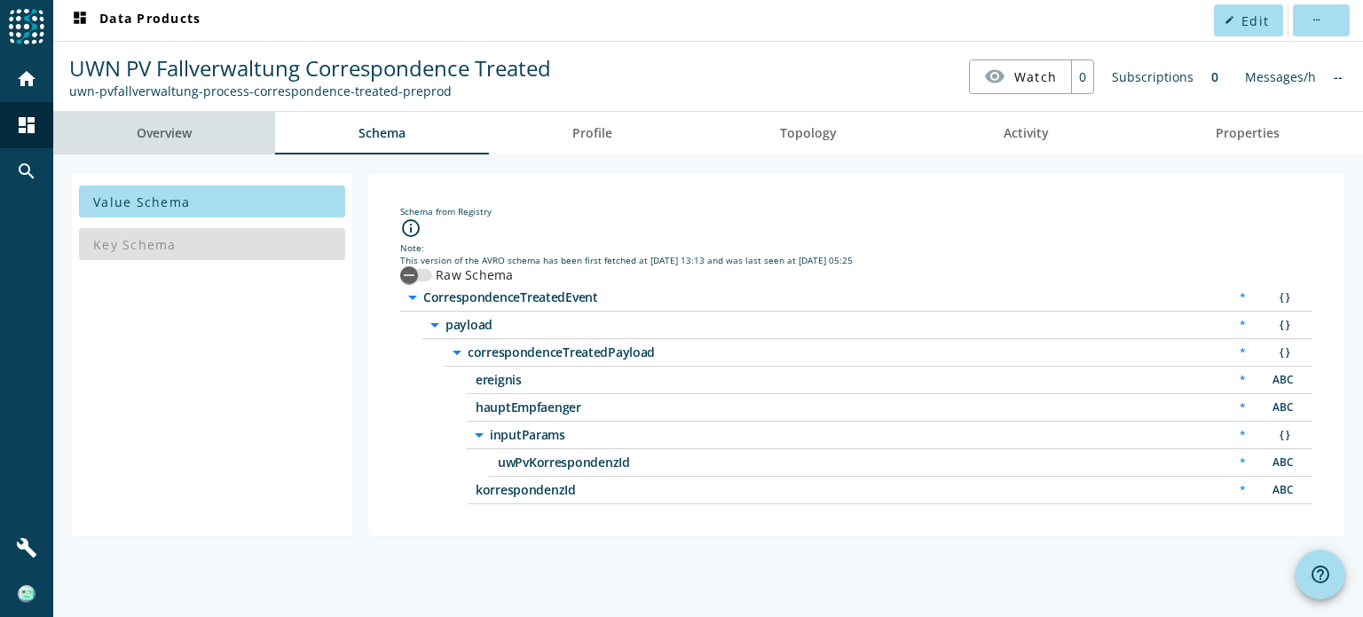
click at [175, 130] on span "Overview" at bounding box center [164, 133] width 55 height 12
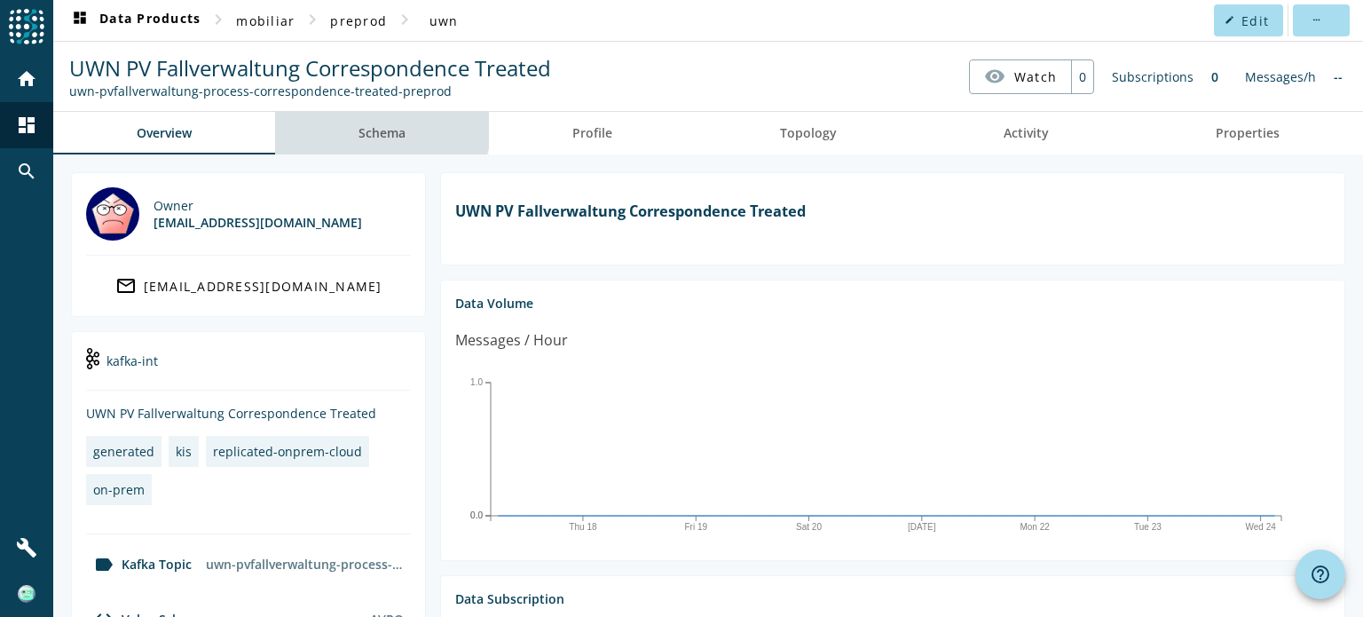
click at [381, 127] on span "Schema" at bounding box center [382, 133] width 47 height 12
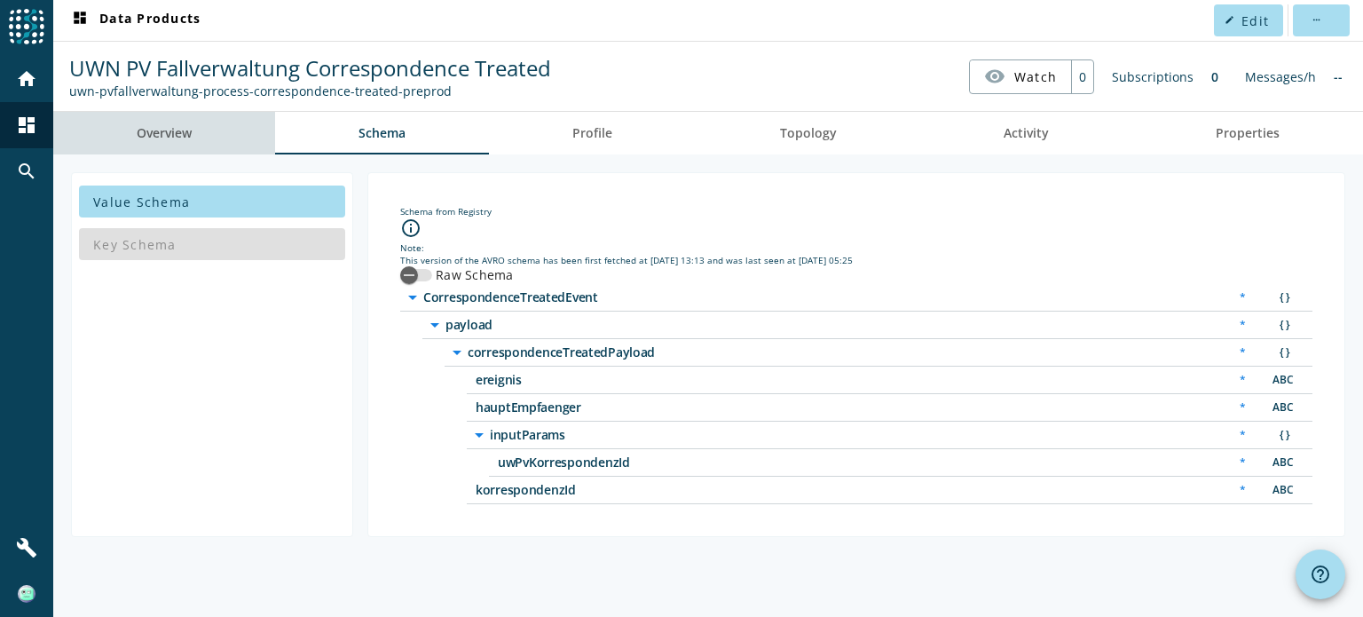
click at [188, 120] on span "Overview" at bounding box center [164, 133] width 55 height 43
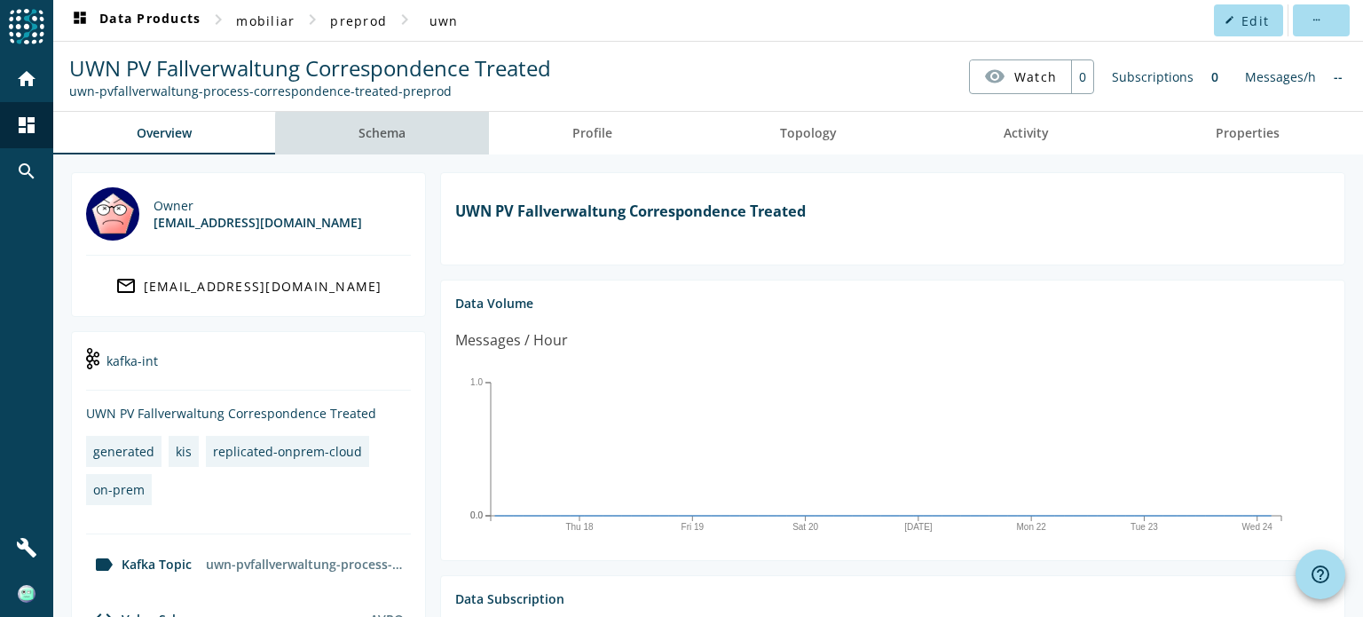
click at [387, 134] on span "Schema" at bounding box center [382, 133] width 47 height 12
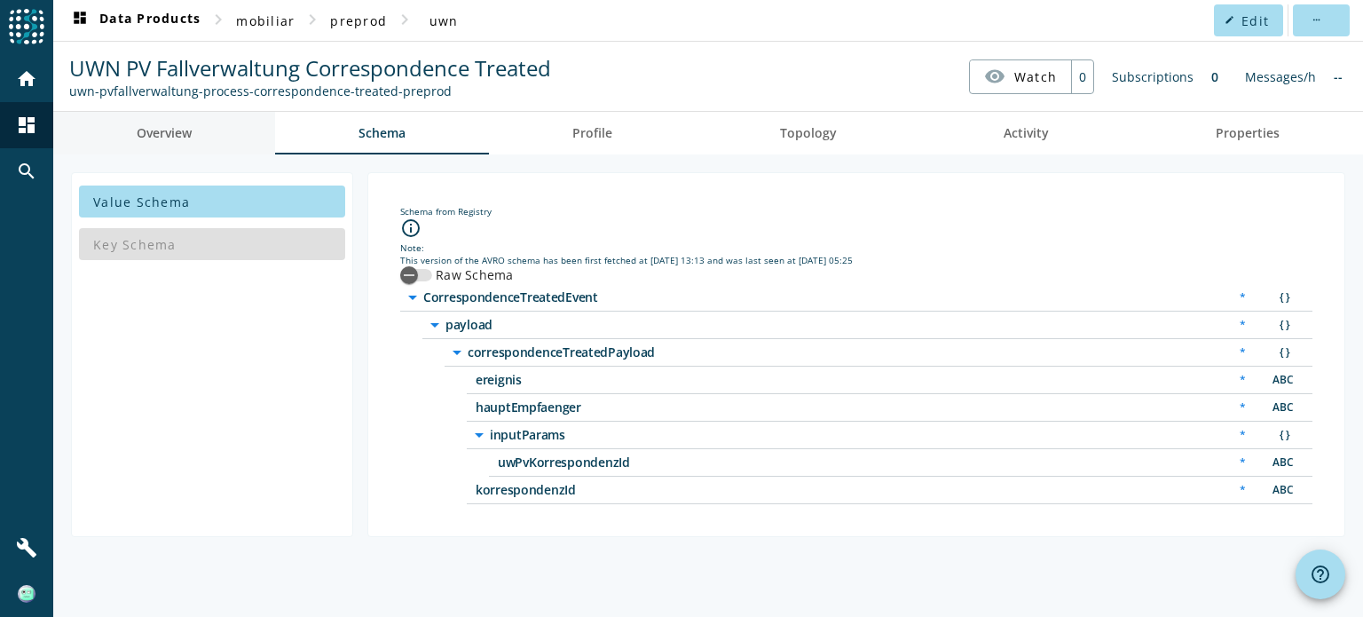
click at [153, 130] on span "Overview" at bounding box center [164, 133] width 55 height 12
